Goal: Check status: Check status

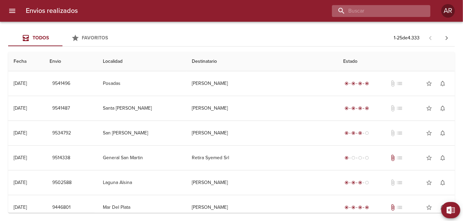
click at [383, 8] on input "buscar" at bounding box center [375, 11] width 87 height 12
paste input "9541487"
type input "9541487"
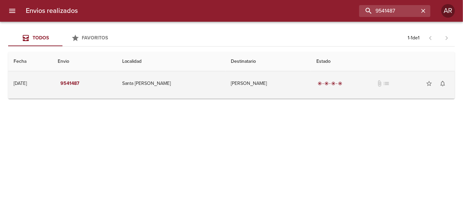
click at [266, 82] on td "[PERSON_NAME]" at bounding box center [269, 83] width 86 height 24
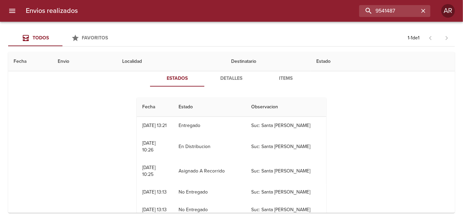
scroll to position [25, 0]
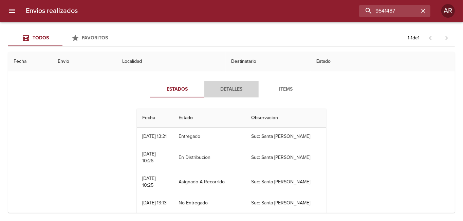
click at [232, 92] on span "Detalles" at bounding box center [231, 89] width 46 height 8
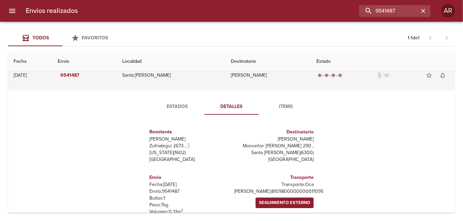
scroll to position [0, 0]
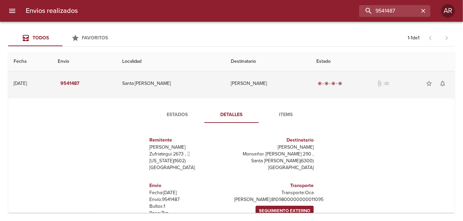
click at [149, 84] on td "Santa [PERSON_NAME]" at bounding box center [171, 83] width 109 height 24
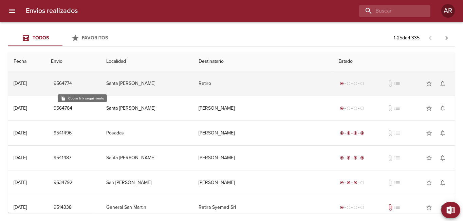
click at [72, 81] on span "9564774" at bounding box center [63, 83] width 18 height 8
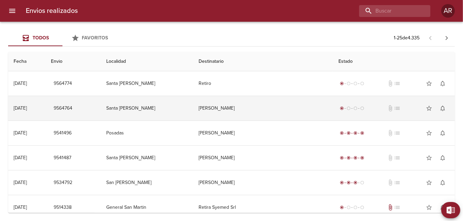
click at [237, 107] on td "[PERSON_NAME]" at bounding box center [263, 108] width 140 height 24
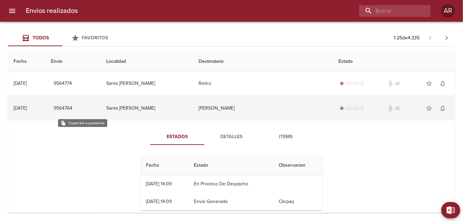
click at [72, 106] on span "9564764" at bounding box center [63, 108] width 19 height 8
